Goal: Information Seeking & Learning: Learn about a topic

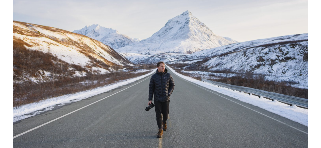
click at [53, 76] on img at bounding box center [161, 80] width 296 height 166
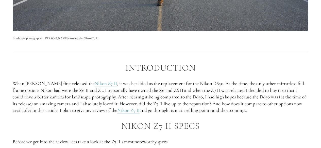
scroll to position [203, 0]
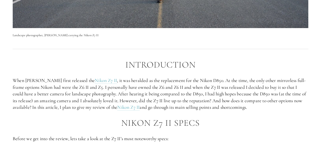
click at [66, 63] on h2 "Introduction" at bounding box center [161, 65] width 296 height 10
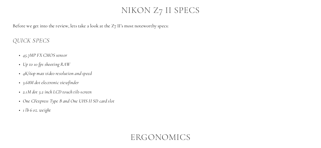
scroll to position [338, 0]
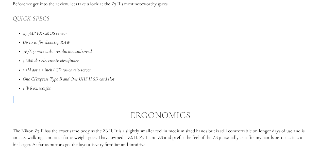
click at [108, 103] on div "Introduction When [PERSON_NAME] first released the Nikon Z7 II , it was heralde…" at bounding box center [161, 129] width 296 height 409
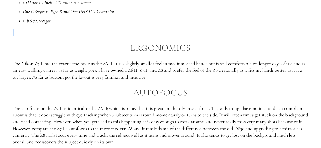
scroll to position [406, 0]
click at [97, 94] on h2 "Autofocus" at bounding box center [161, 93] width 296 height 10
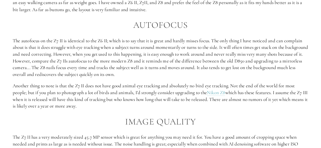
scroll to position [473, 0]
click at [76, 21] on h2 "Autofocus" at bounding box center [161, 25] width 296 height 10
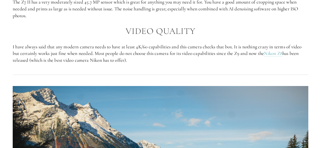
scroll to position [609, 0]
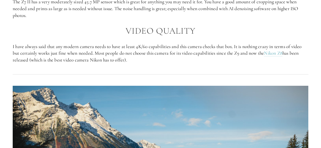
click at [86, 29] on h2 "Video Quality" at bounding box center [161, 31] width 296 height 10
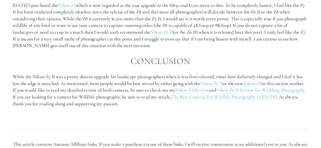
scroll to position [947, 0]
click at [108, 59] on h2 "Conclusion" at bounding box center [161, 61] width 296 height 10
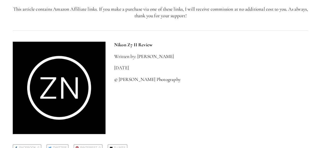
scroll to position [1082, 0]
